Goal: Check status: Check status

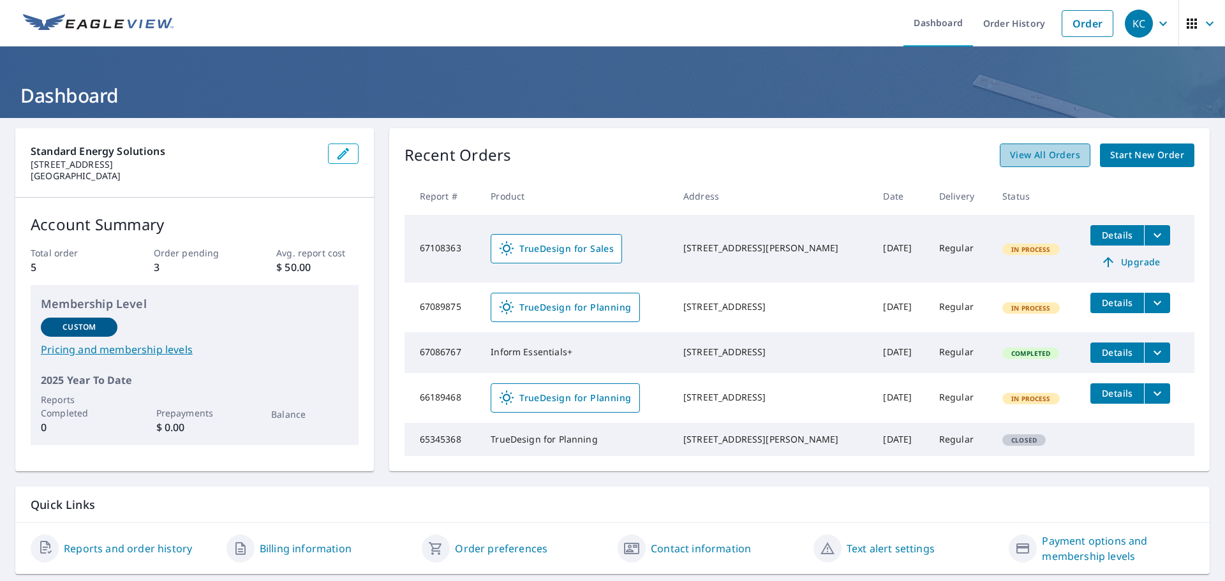
click at [1043, 161] on span "View All Orders" at bounding box center [1045, 155] width 70 height 16
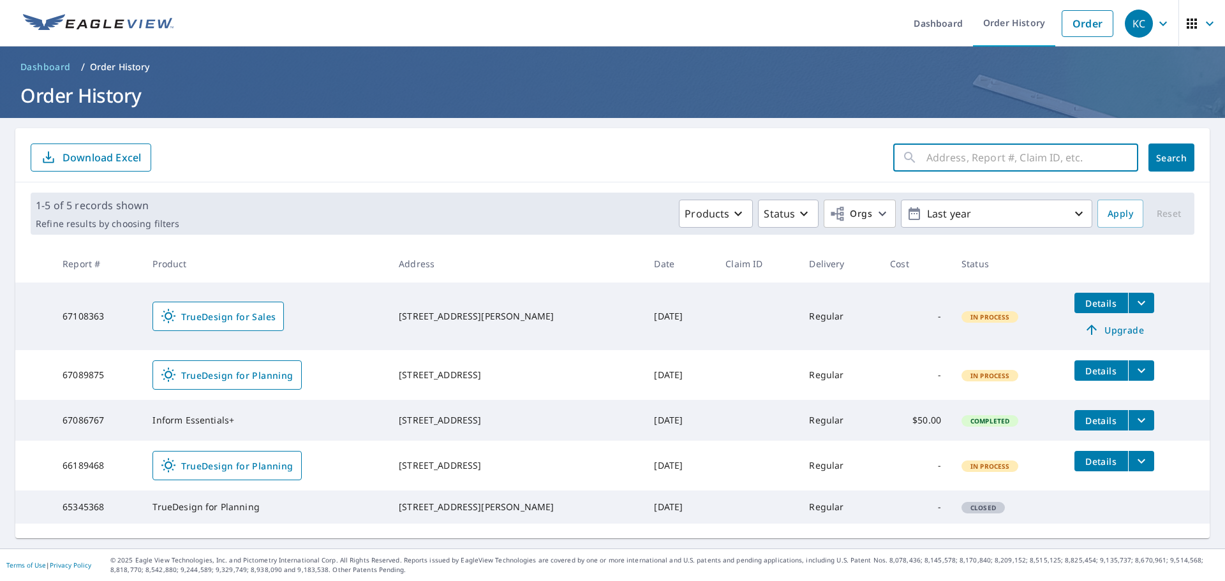
click at [1021, 151] on input "text" at bounding box center [1033, 158] width 212 height 36
click at [853, 214] on span "Orgs" at bounding box center [851, 214] width 43 height 16
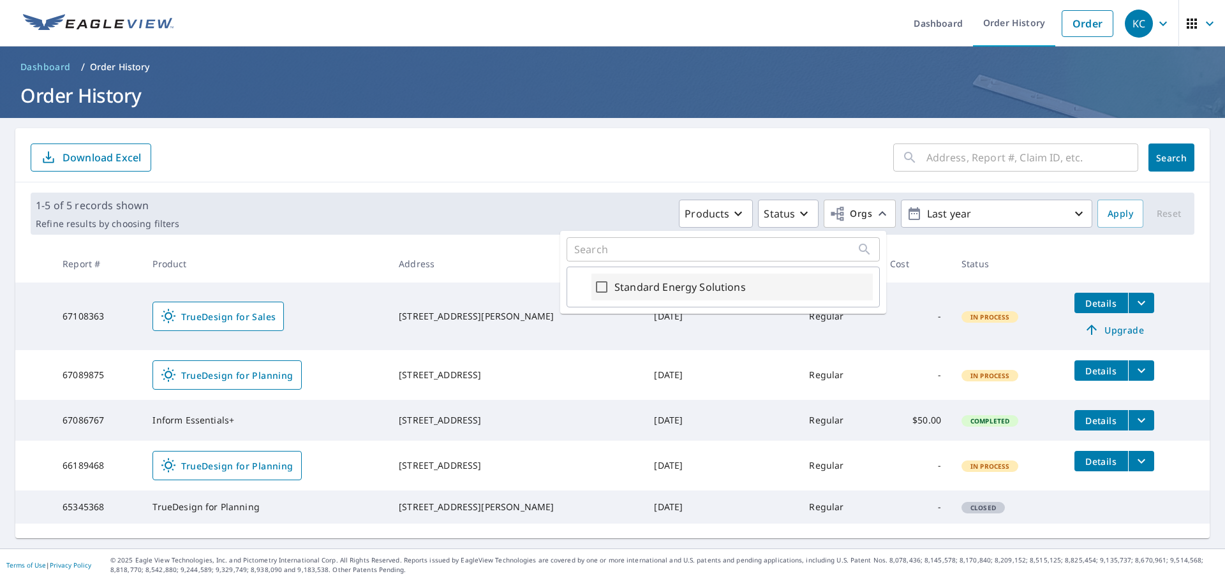
click at [668, 286] on label "Standard Energy Solutions" at bounding box center [680, 287] width 131 height 15
click at [609, 286] on input "Standard Energy Solutions" at bounding box center [601, 287] width 15 height 15
checkbox input "true"
click at [1129, 212] on button "Apply" at bounding box center [1121, 214] width 46 height 28
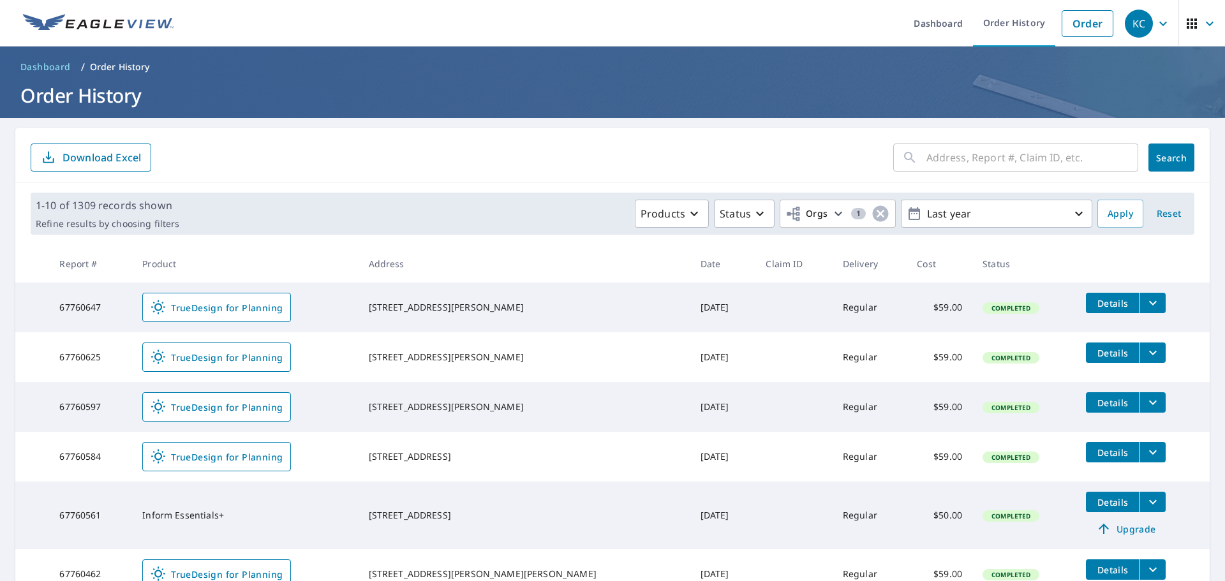
click at [935, 160] on input "text" at bounding box center [1033, 158] width 212 height 36
paste input "67759638"
type input "67759638"
click at [1164, 156] on span "Search" at bounding box center [1172, 158] width 26 height 12
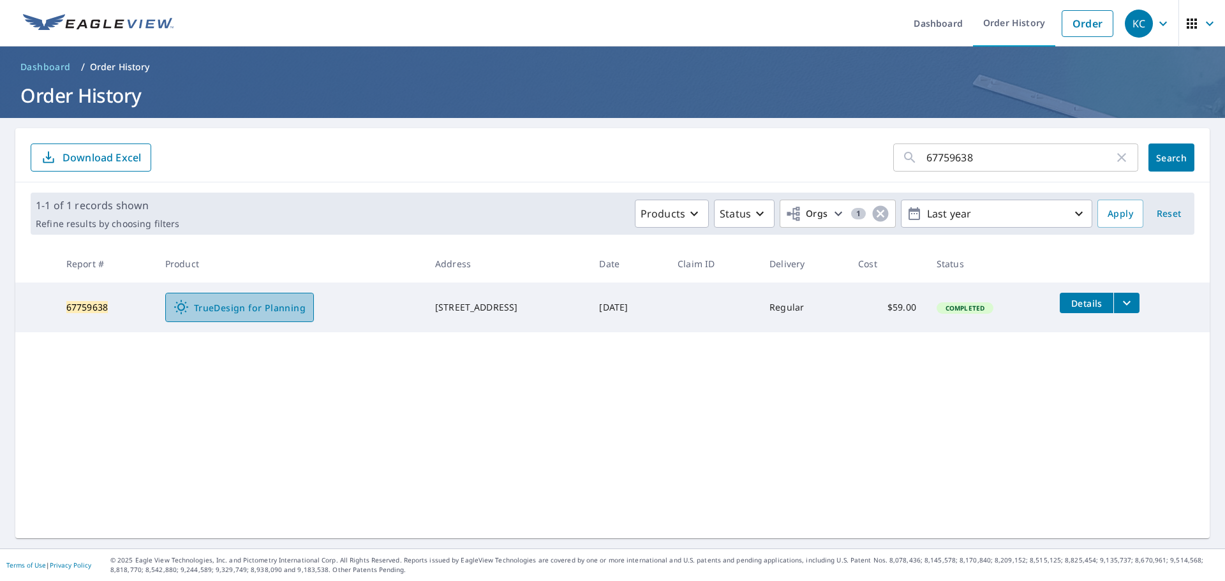
click at [235, 313] on span "TrueDesign for Planning" at bounding box center [240, 307] width 132 height 15
